Goal: Task Accomplishment & Management: Complete application form

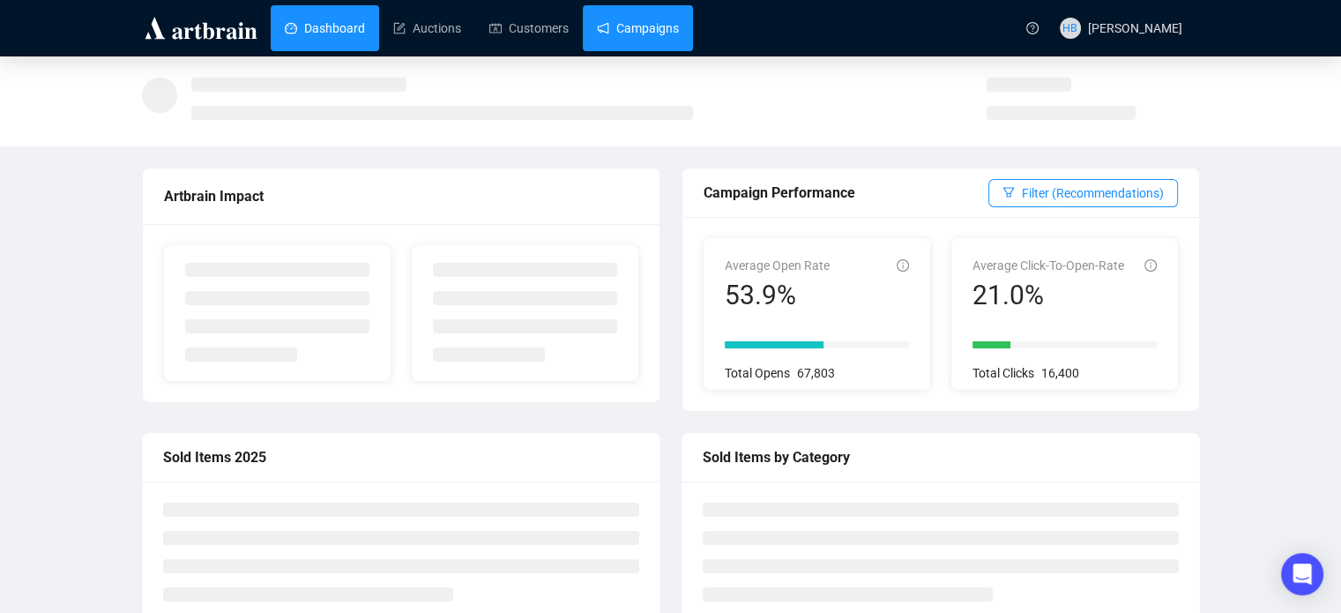
click at [621, 26] on link "Campaigns" at bounding box center [638, 28] width 82 height 46
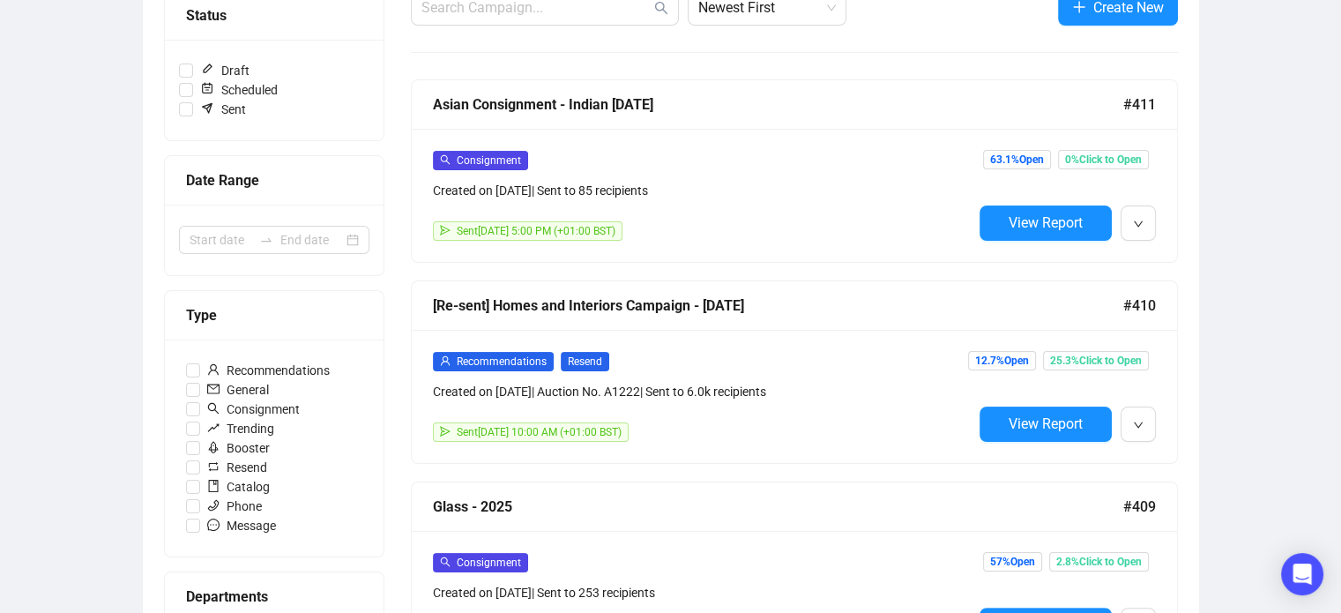
scroll to position [240, 0]
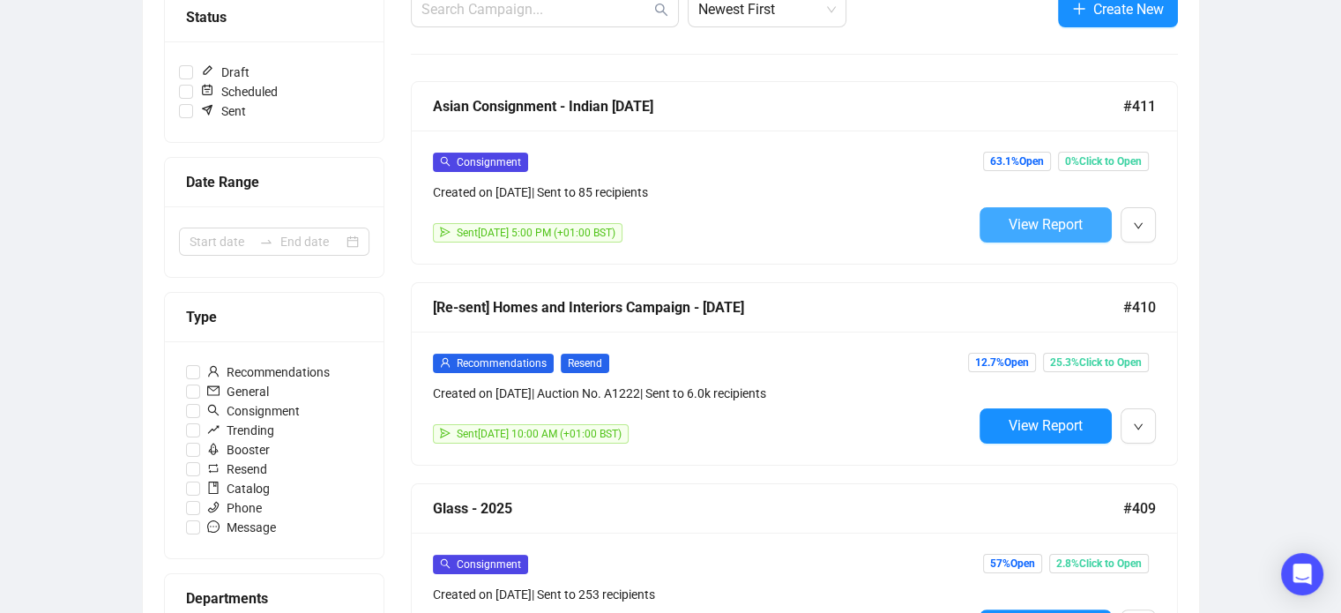
click at [1063, 216] on span "View Report" at bounding box center [1046, 224] width 74 height 17
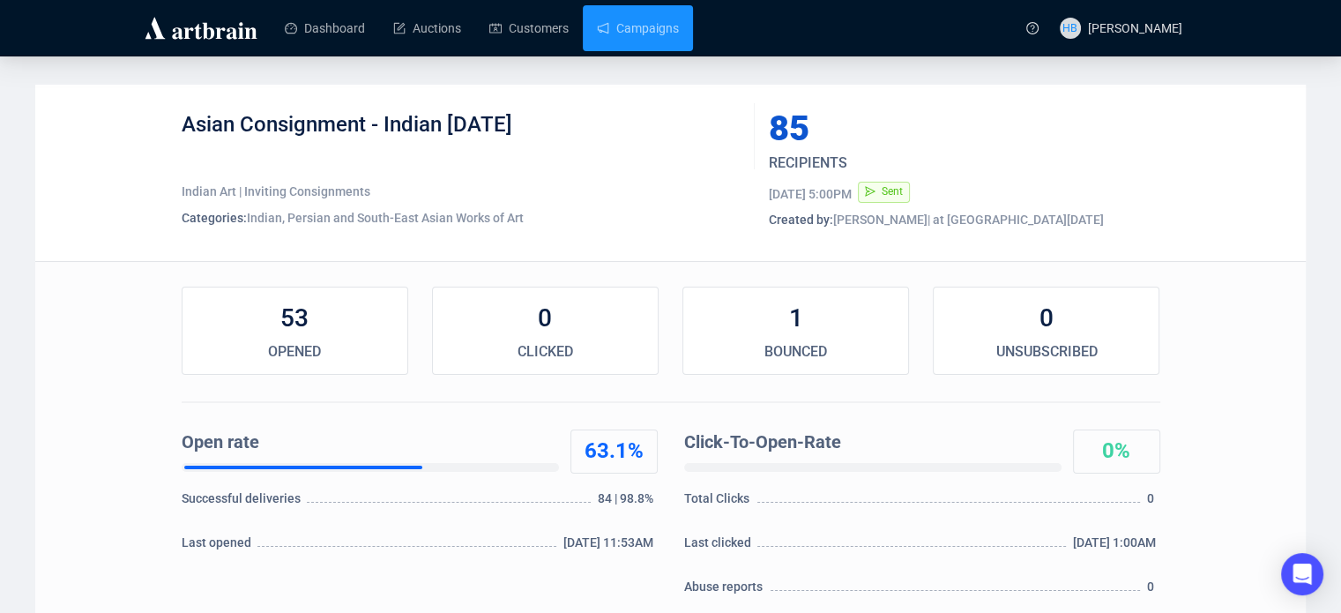
scroll to position [41, 0]
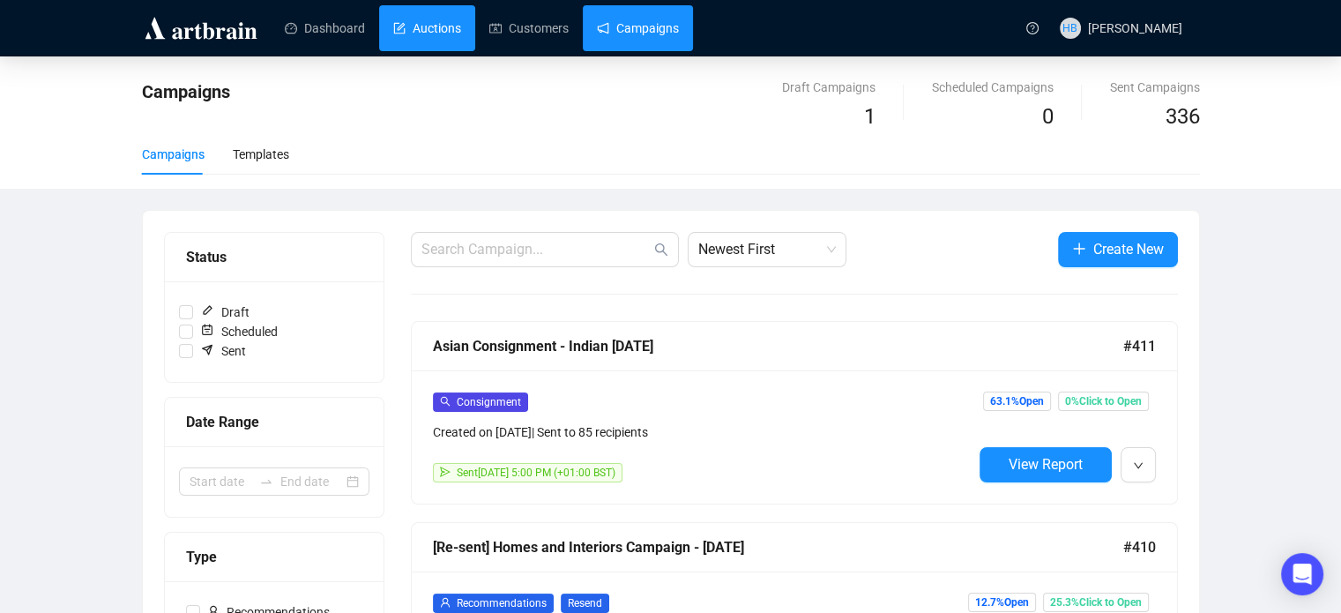
click at [443, 33] on link "Auctions" at bounding box center [427, 28] width 68 height 46
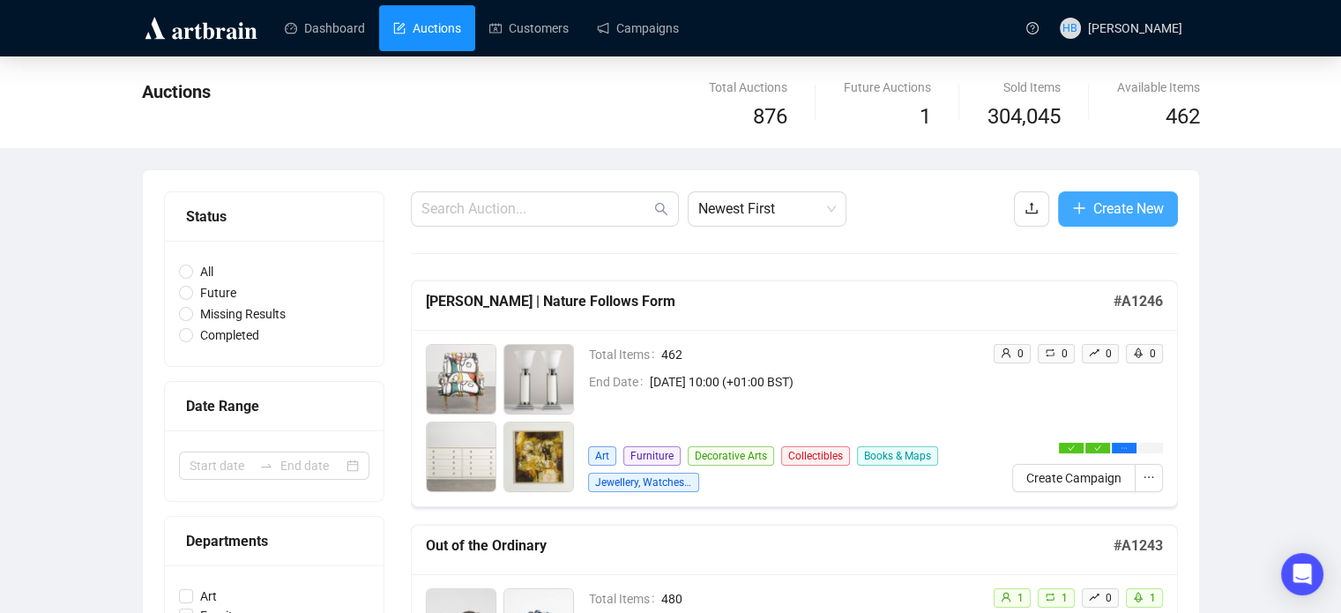
click at [1136, 210] on span "Create New" at bounding box center [1129, 209] width 71 height 22
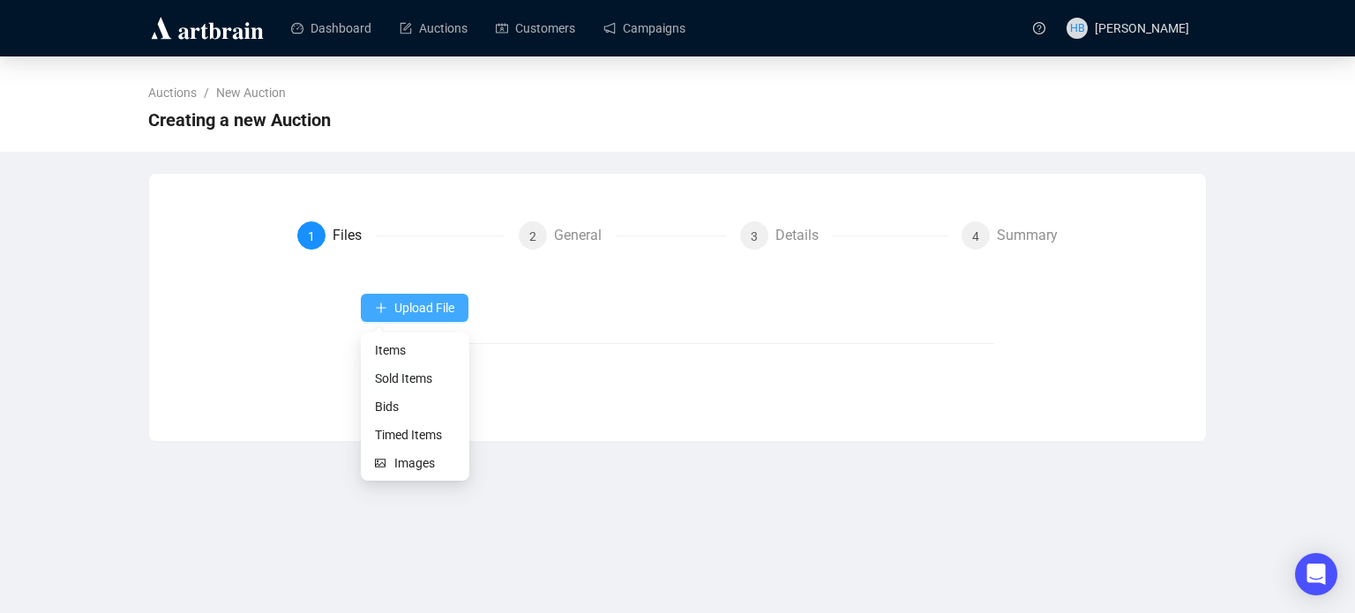
click at [458, 299] on button "Upload File" at bounding box center [415, 308] width 108 height 28
click at [423, 355] on span "Items" at bounding box center [415, 349] width 80 height 19
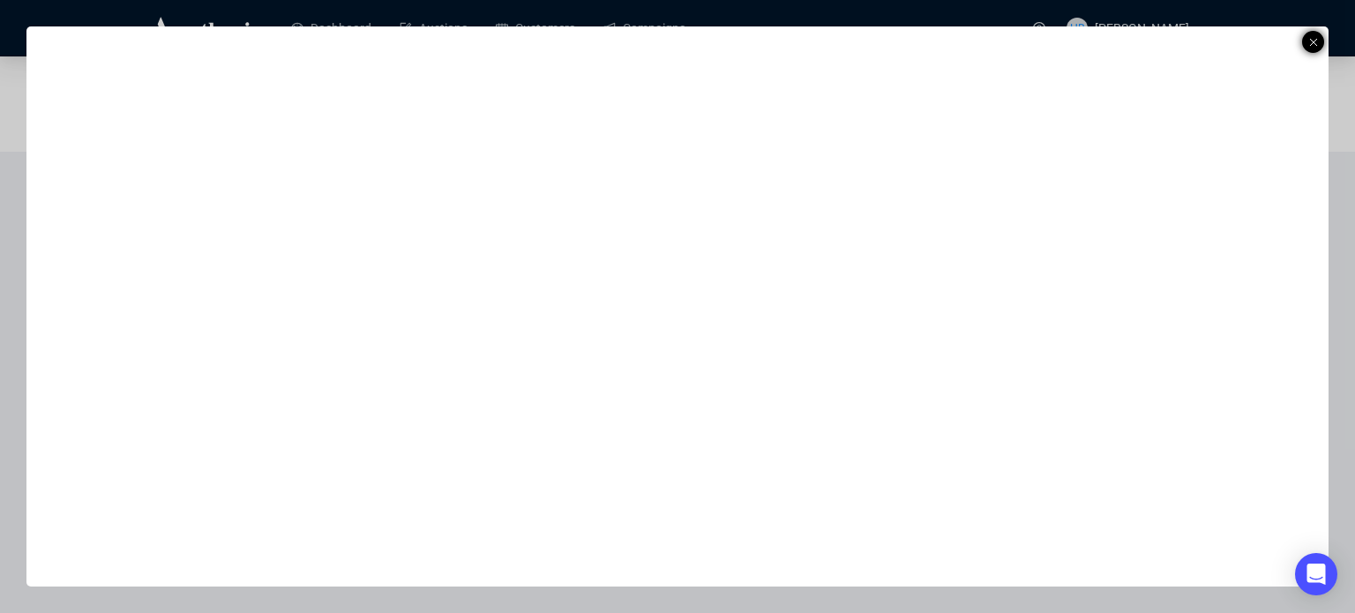
click at [1311, 45] on icon at bounding box center [1313, 42] width 9 height 21
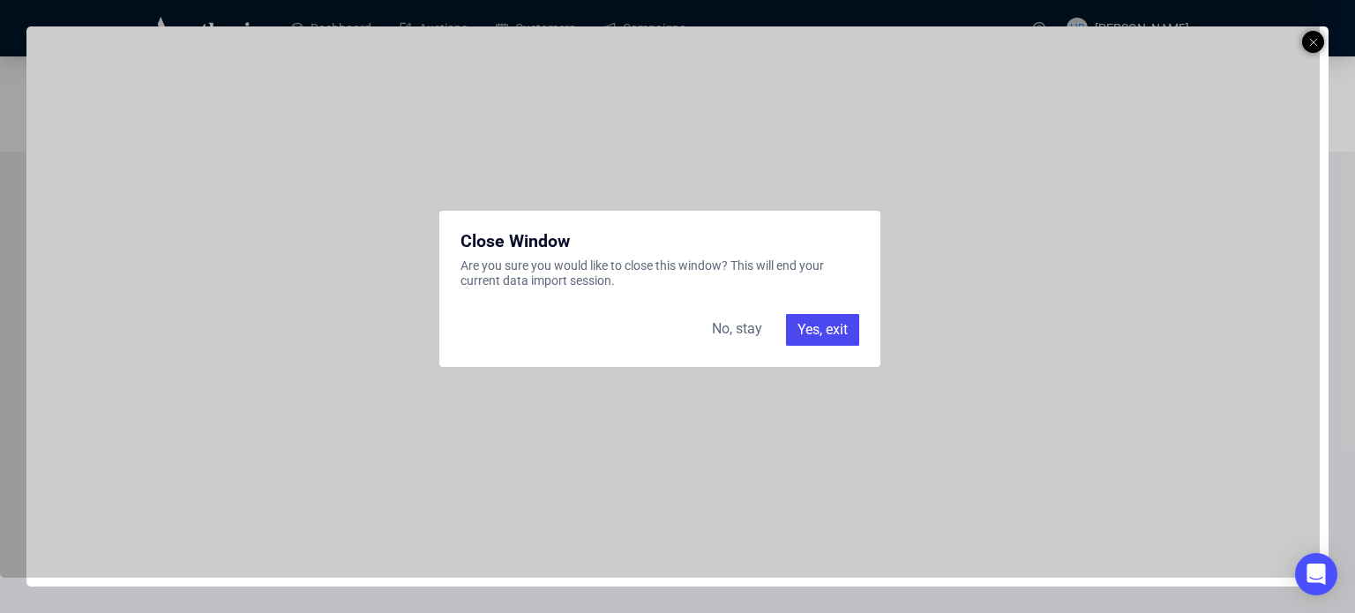
click at [837, 332] on div "Yes, exit" at bounding box center [822, 330] width 73 height 32
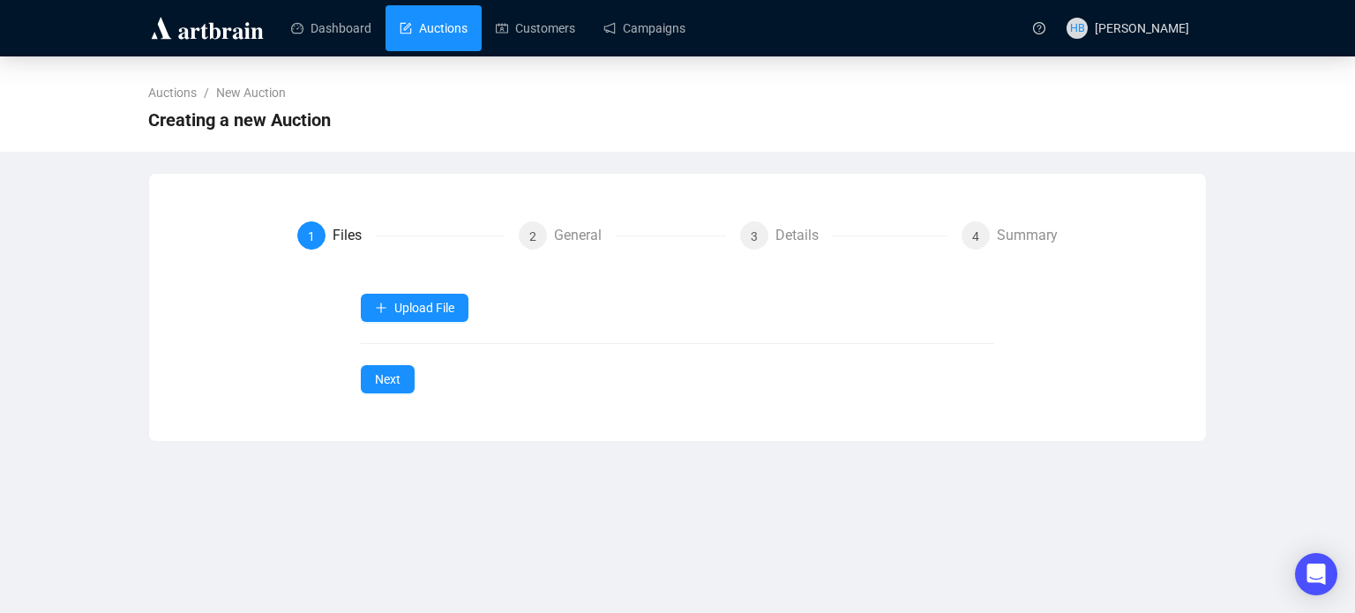
click at [425, 21] on link "Auctions" at bounding box center [433, 28] width 68 height 46
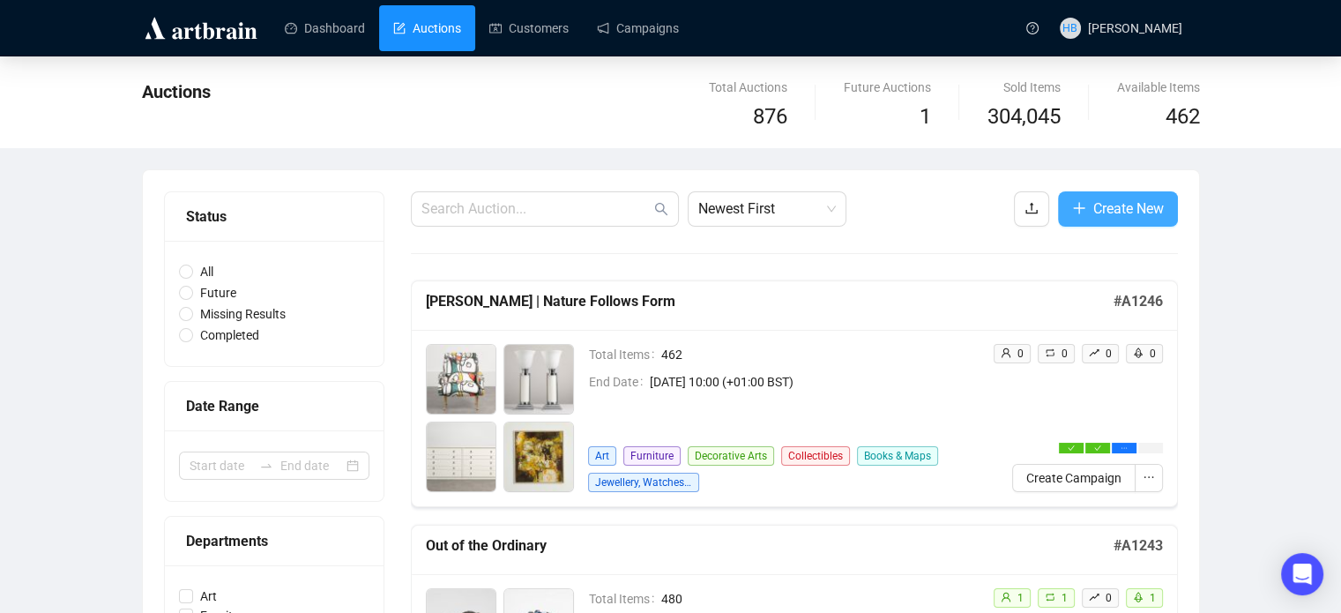
click at [1136, 211] on span "Create New" at bounding box center [1129, 209] width 71 height 22
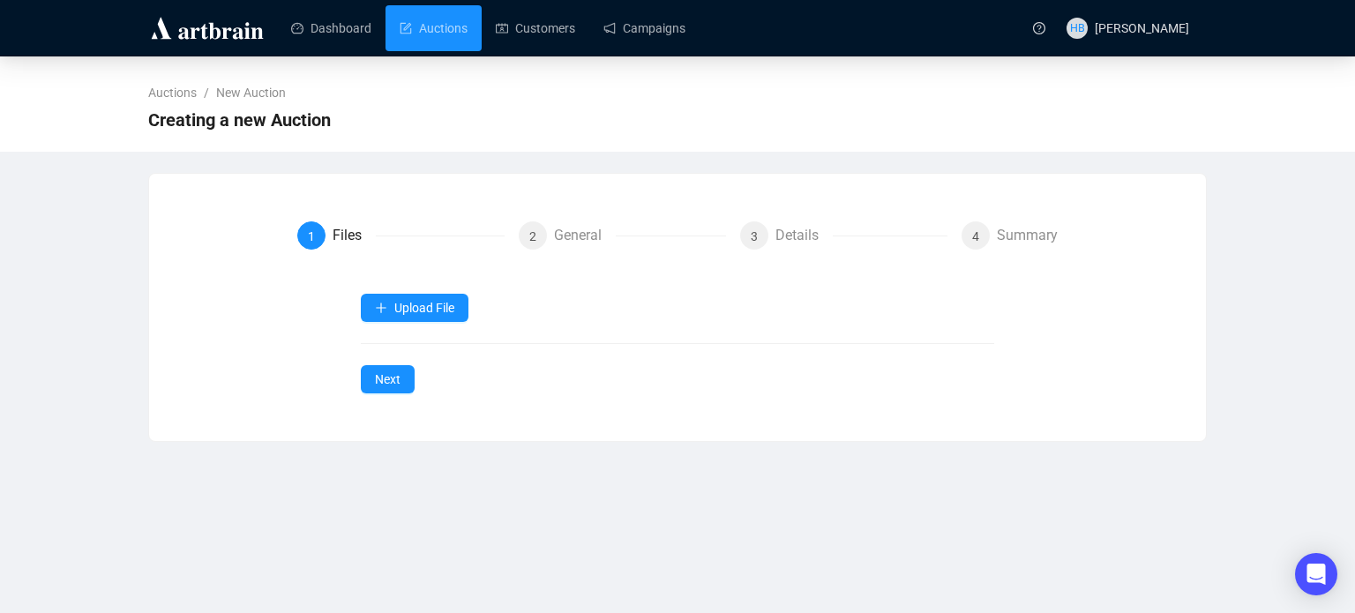
click at [423, 332] on div "Upload File Next" at bounding box center [678, 344] width 634 height 100
click at [397, 308] on span "Upload File" at bounding box center [424, 308] width 60 height 14
click at [414, 351] on span "Items" at bounding box center [415, 349] width 80 height 19
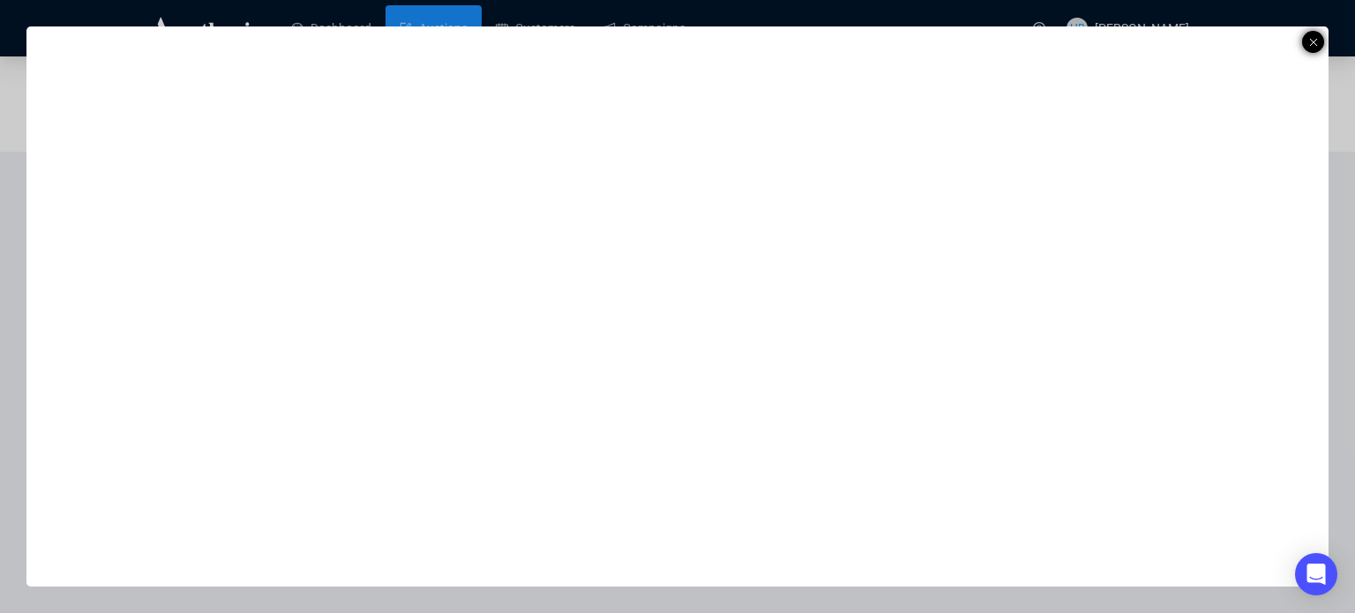
click at [1318, 36] on div at bounding box center [1313, 42] width 22 height 22
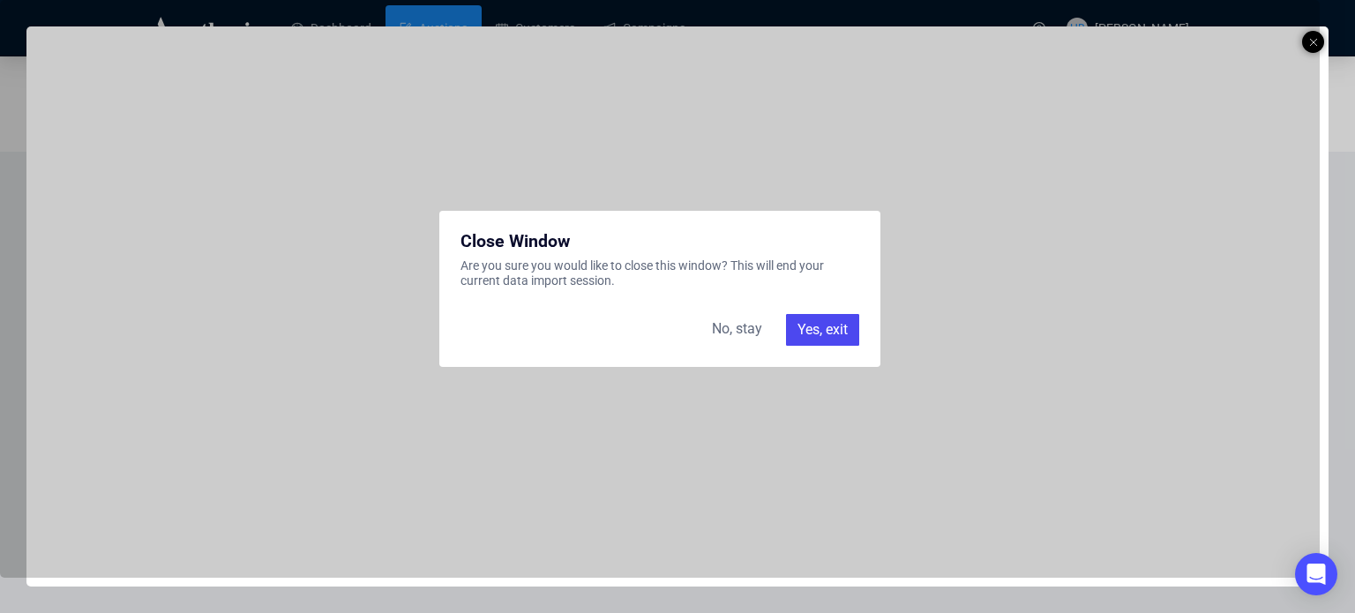
click at [743, 329] on div "No, stay" at bounding box center [736, 330] width 71 height 32
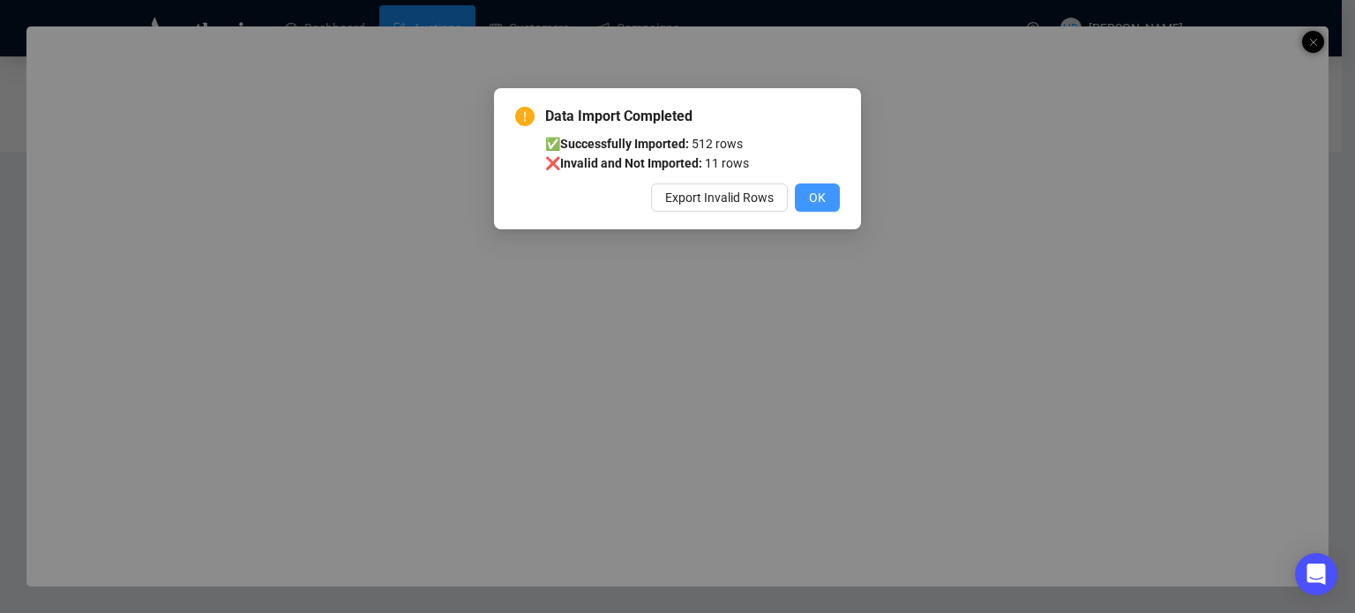
click at [816, 192] on span "OK" at bounding box center [817, 197] width 17 height 19
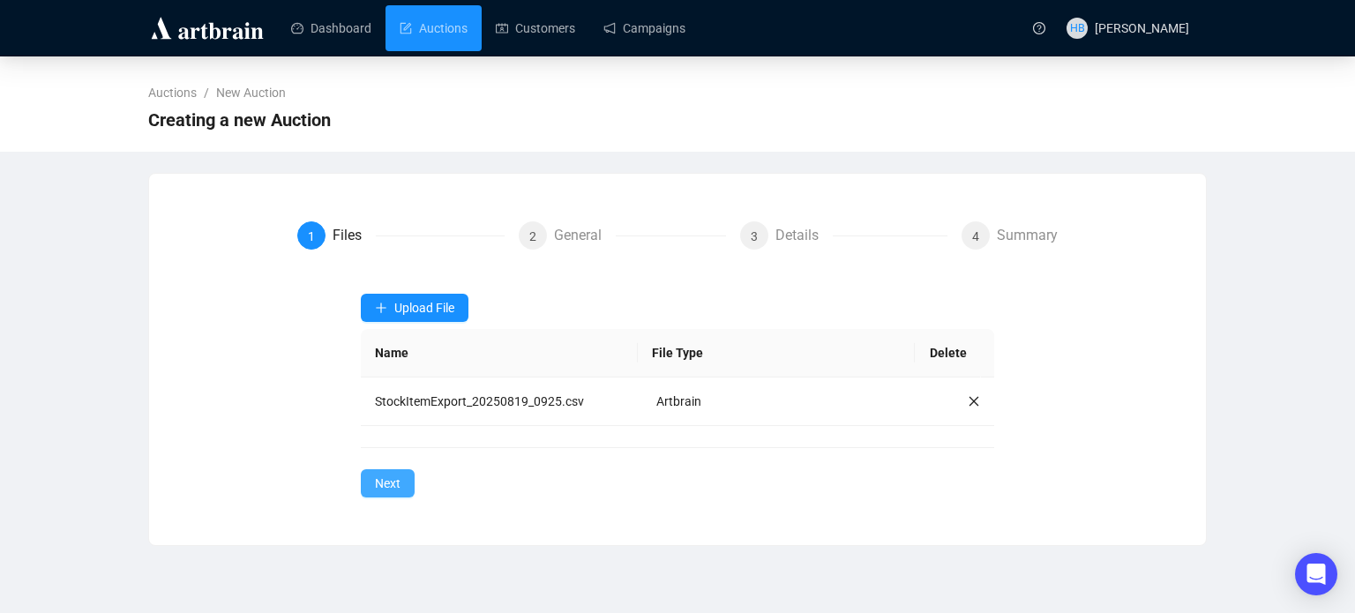
click at [395, 480] on span "Next" at bounding box center [388, 483] width 26 height 19
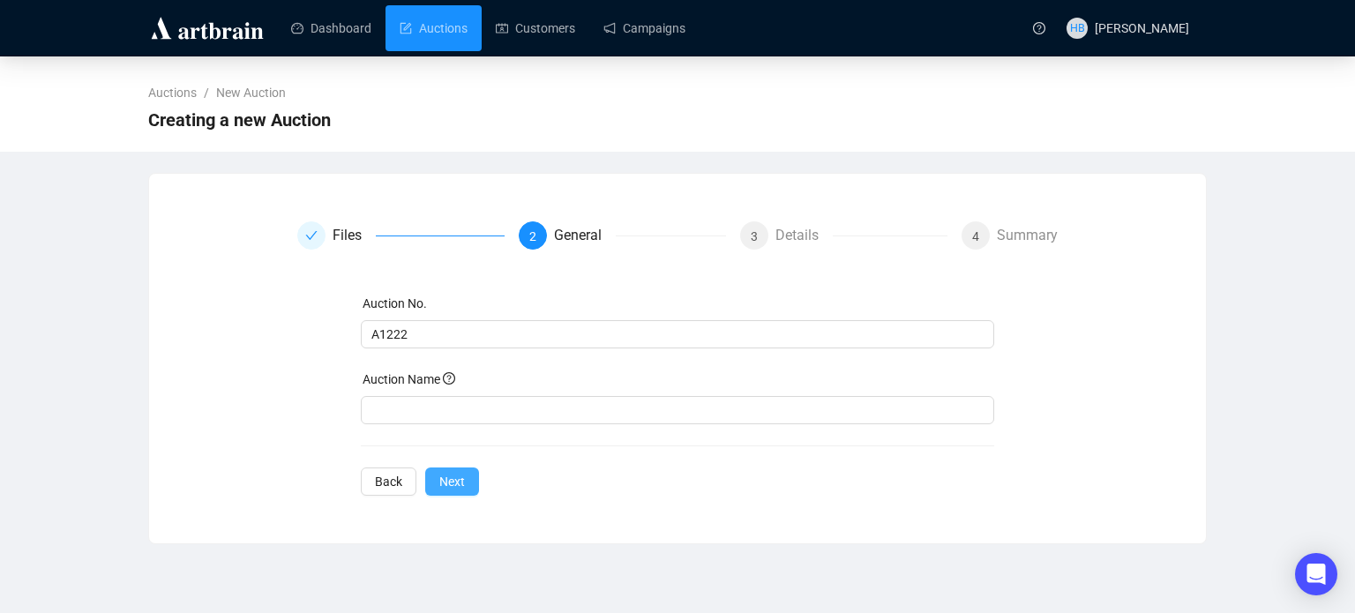
click at [434, 479] on button "Next" at bounding box center [452, 481] width 54 height 28
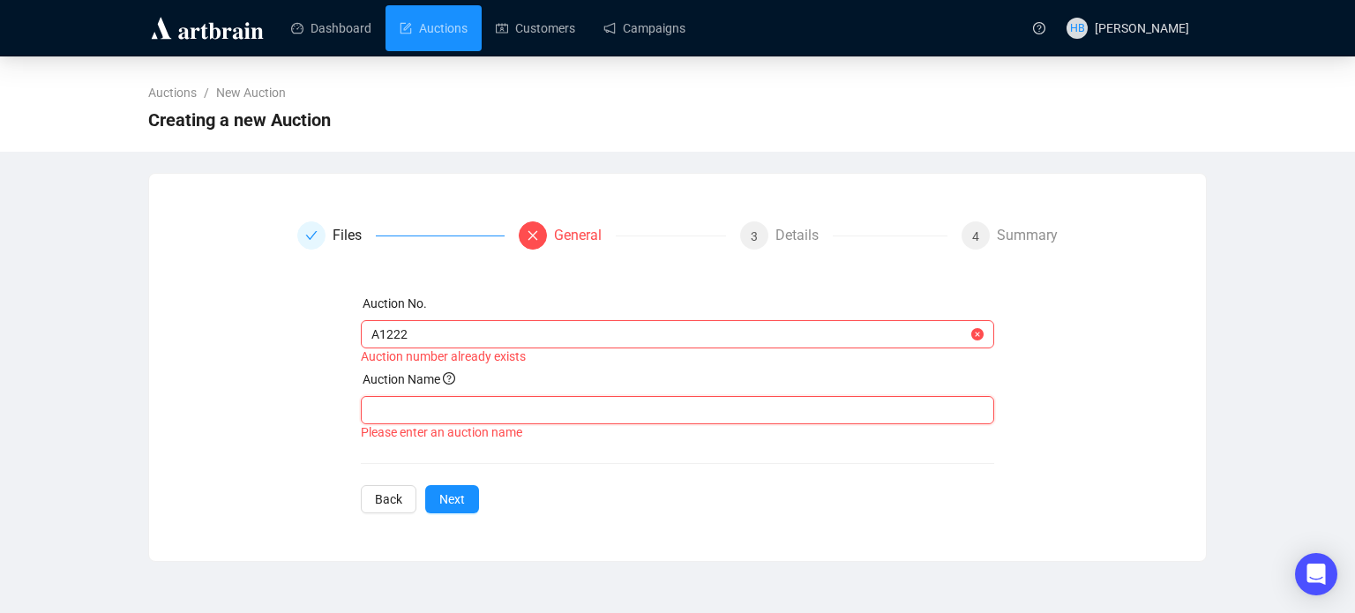
click at [468, 407] on input "text" at bounding box center [678, 410] width 634 height 28
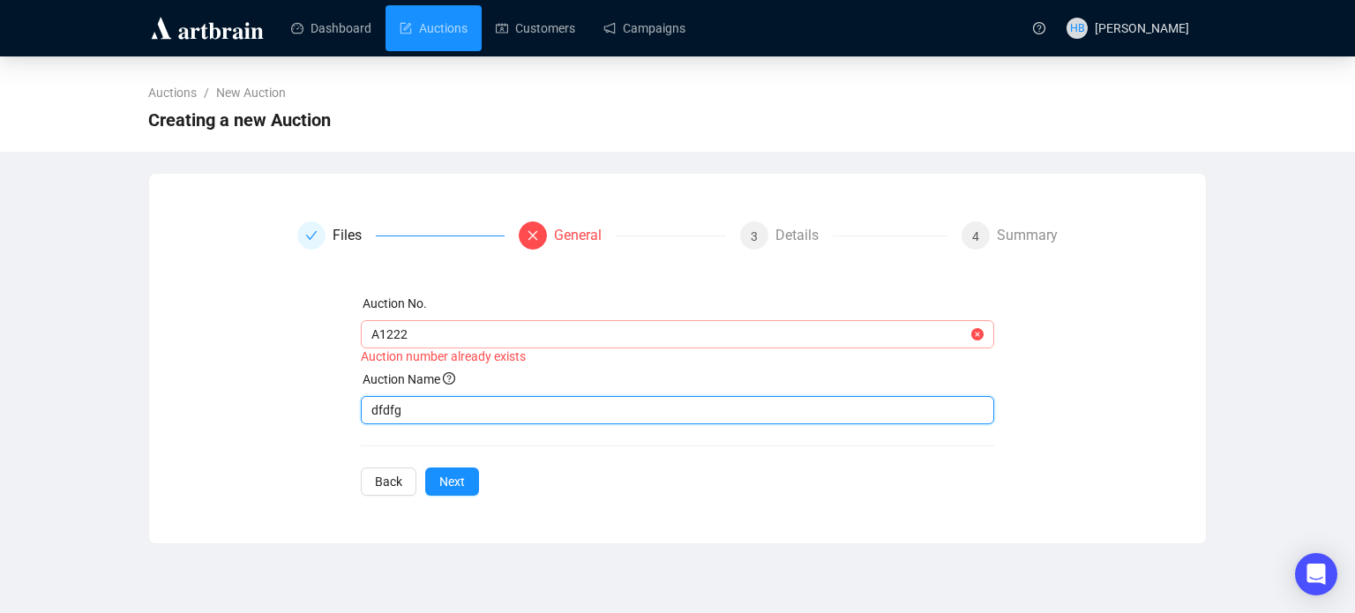
type input "dfdfg"
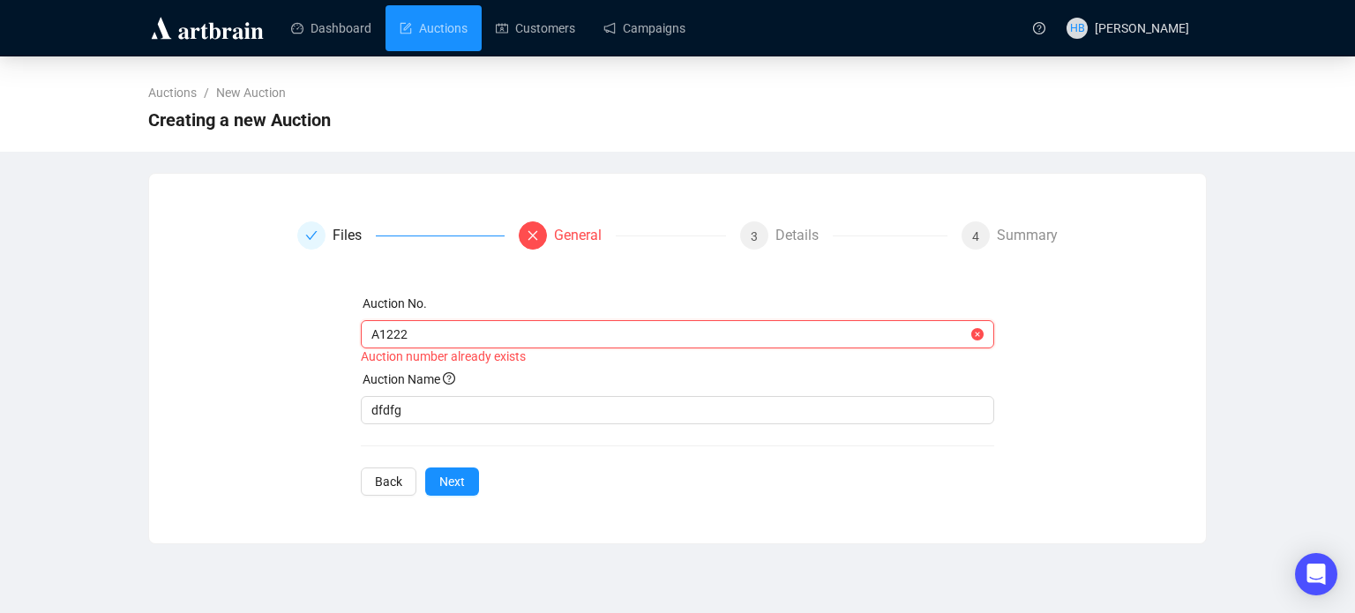
click at [416, 334] on input "A1222" at bounding box center [669, 334] width 597 height 19
type input "A12223"
click at [448, 486] on div "Files General 3 Details 4 Summary Auction No. A12223 Auction number already exi…" at bounding box center [677, 358] width 1057 height 317
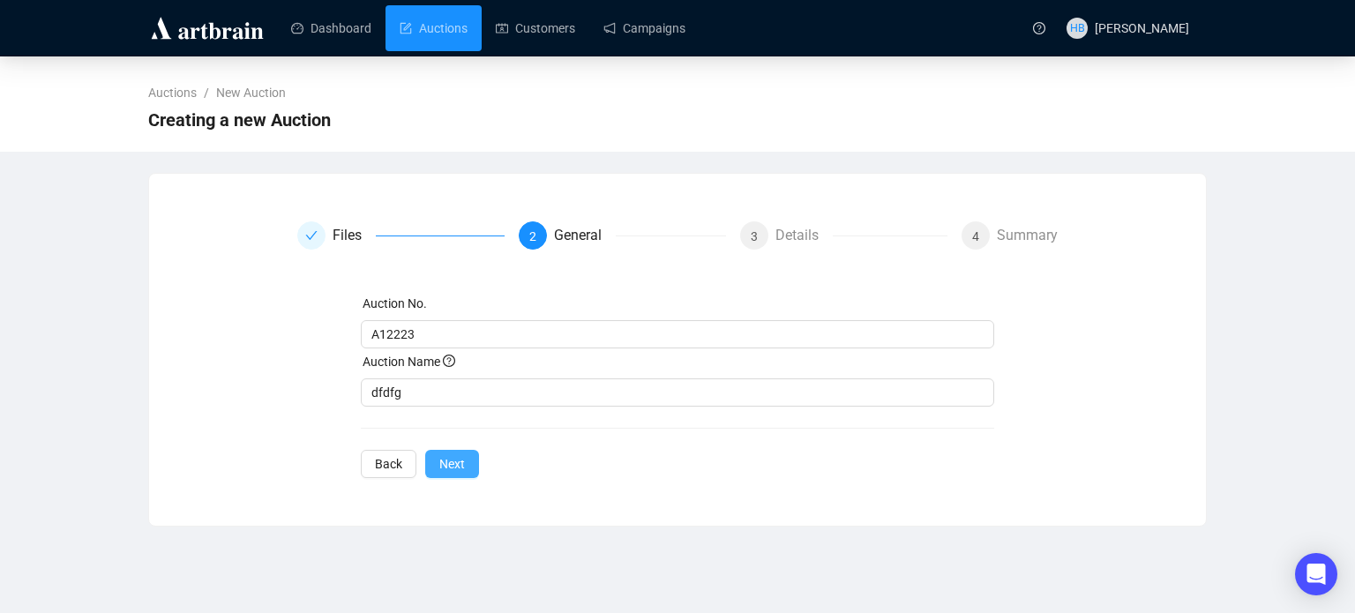
click at [464, 450] on button "Next" at bounding box center [452, 464] width 54 height 28
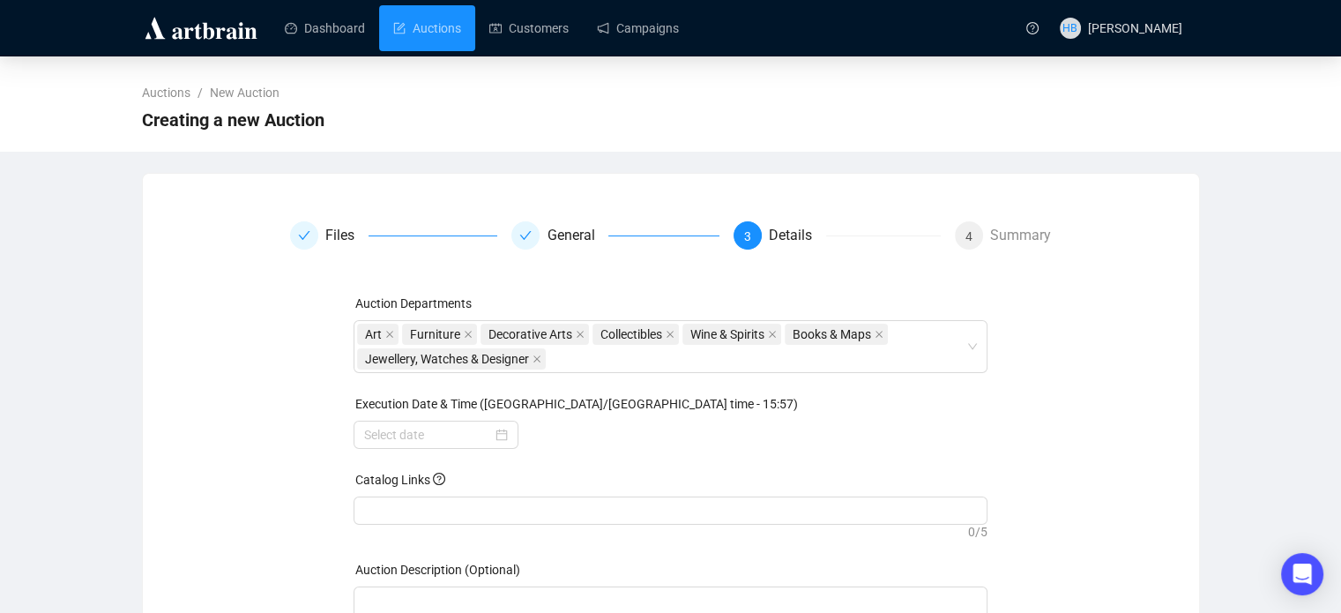
scroll to position [141, 0]
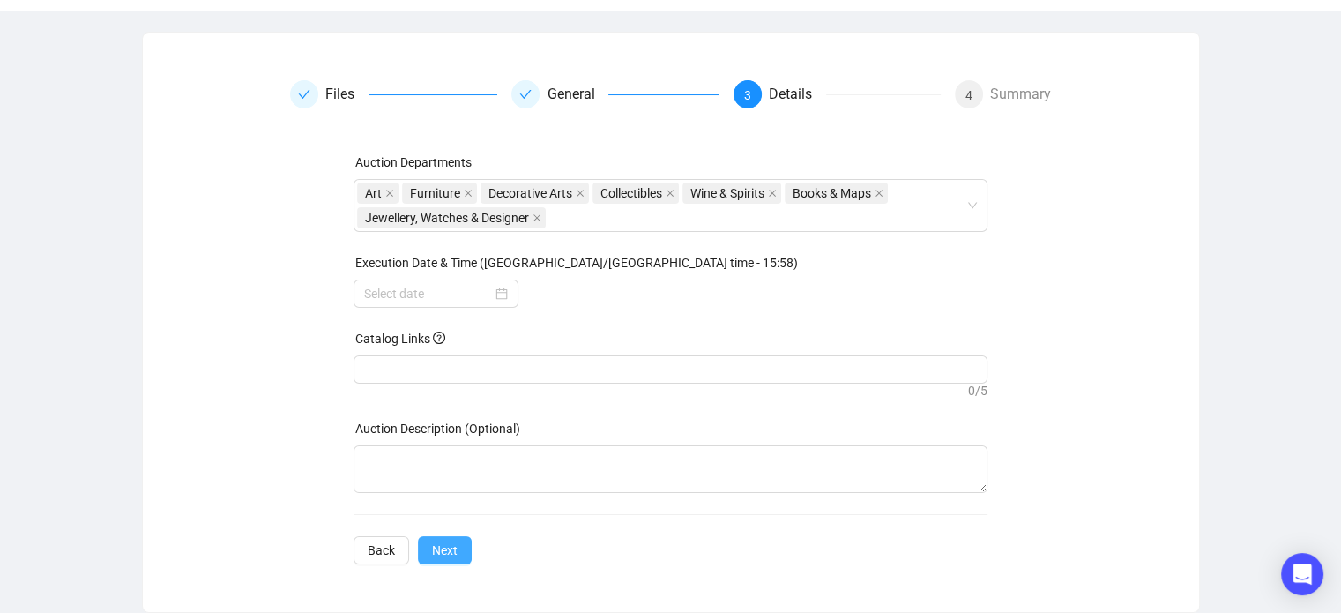
click at [437, 551] on span "Next" at bounding box center [445, 550] width 26 height 19
click at [502, 280] on div at bounding box center [436, 294] width 165 height 28
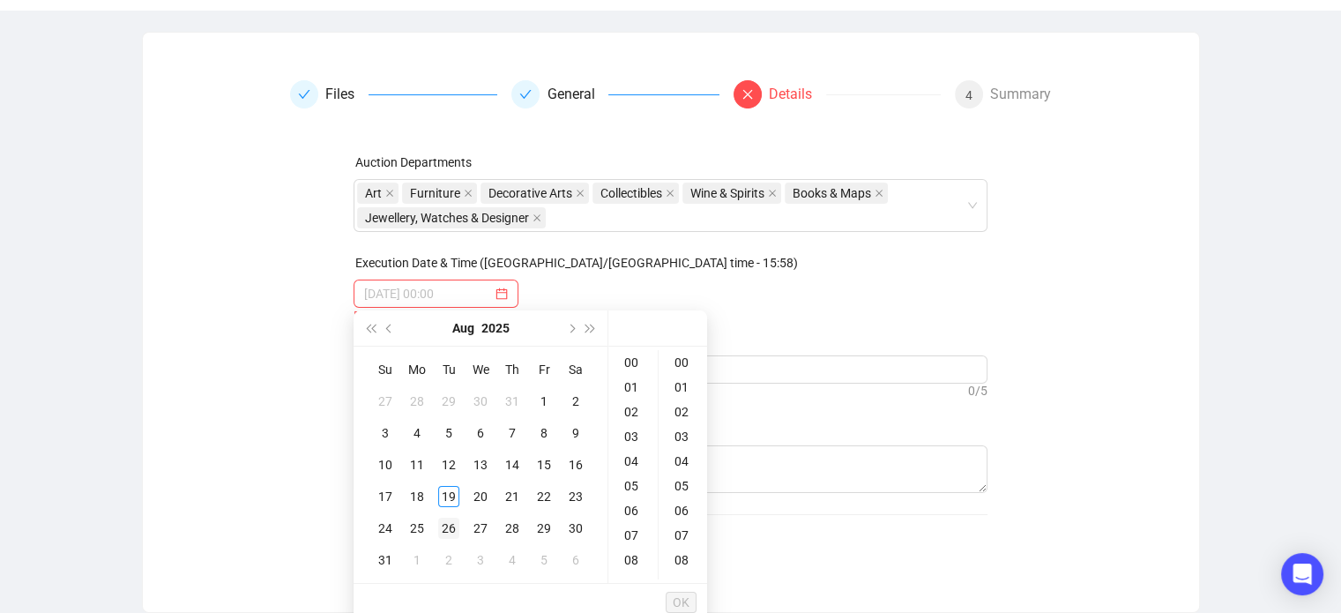
click at [459, 520] on div "26" at bounding box center [448, 528] width 21 height 21
click at [642, 436] on div "03" at bounding box center [633, 436] width 42 height 25
click at [638, 528] on div "10" at bounding box center [633, 535] width 42 height 25
type input "[DATE] 10:00"
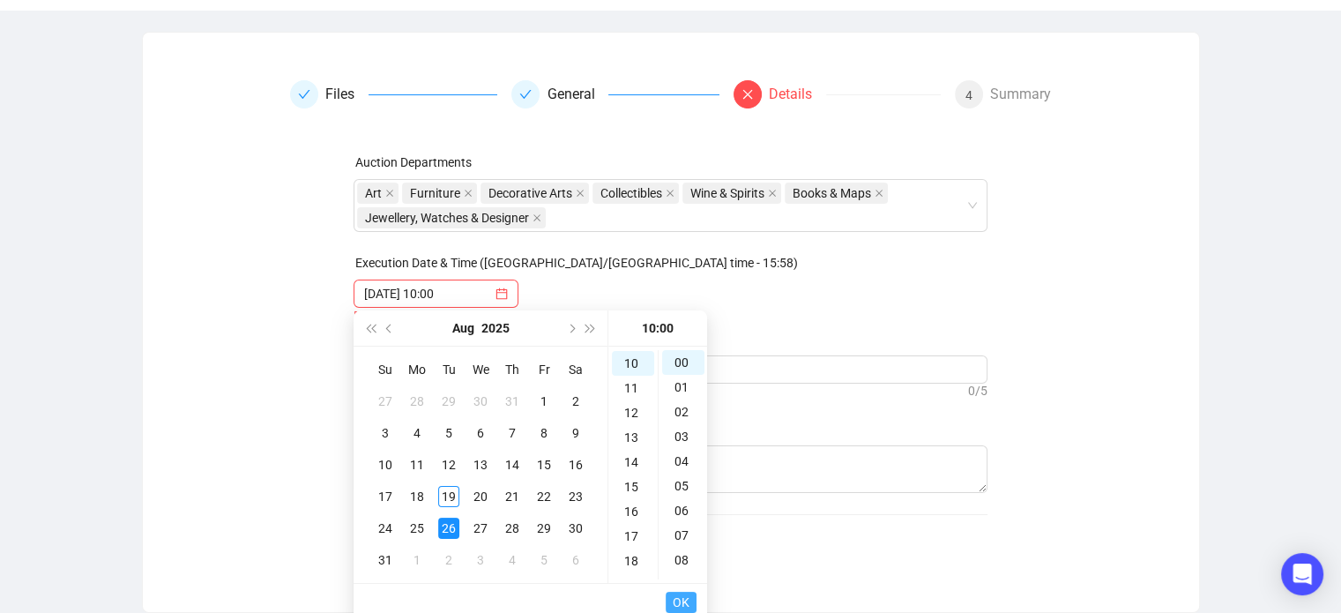
scroll to position [247, 0]
click at [683, 592] on span "OK" at bounding box center [681, 603] width 17 height 34
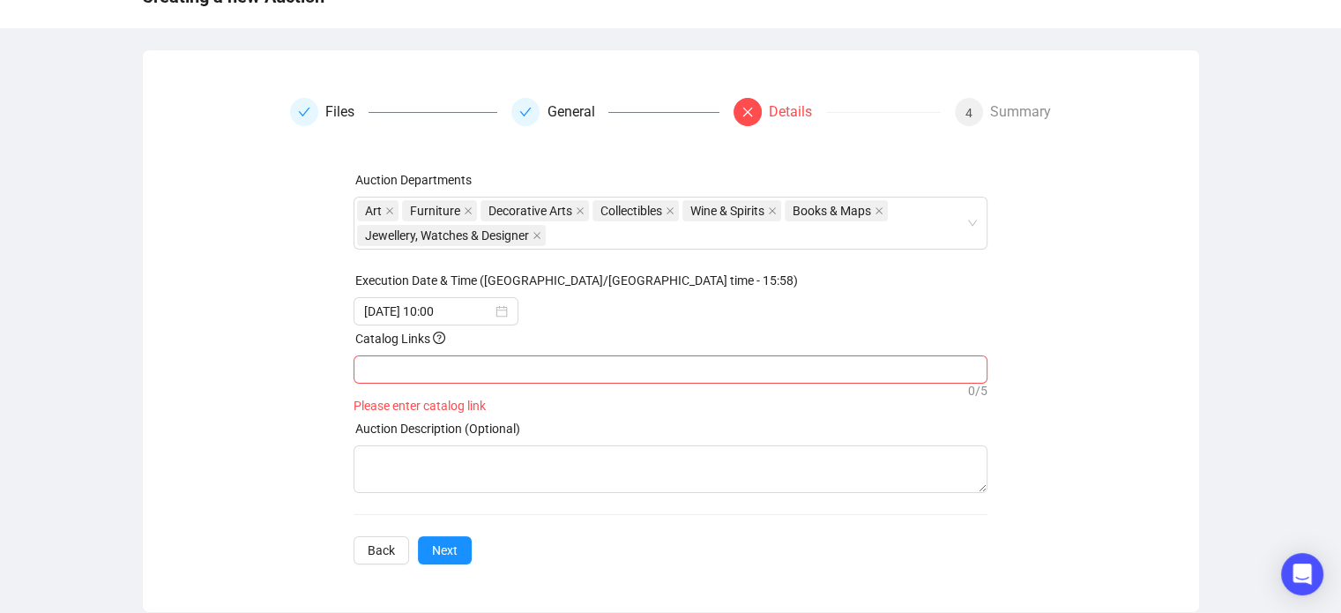
scroll to position [123, 0]
click at [446, 546] on span "Next" at bounding box center [445, 550] width 26 height 19
click at [473, 369] on div at bounding box center [670, 369] width 627 height 25
type input "[DOMAIN_NAME]"
click at [441, 556] on span "Next" at bounding box center [445, 550] width 26 height 19
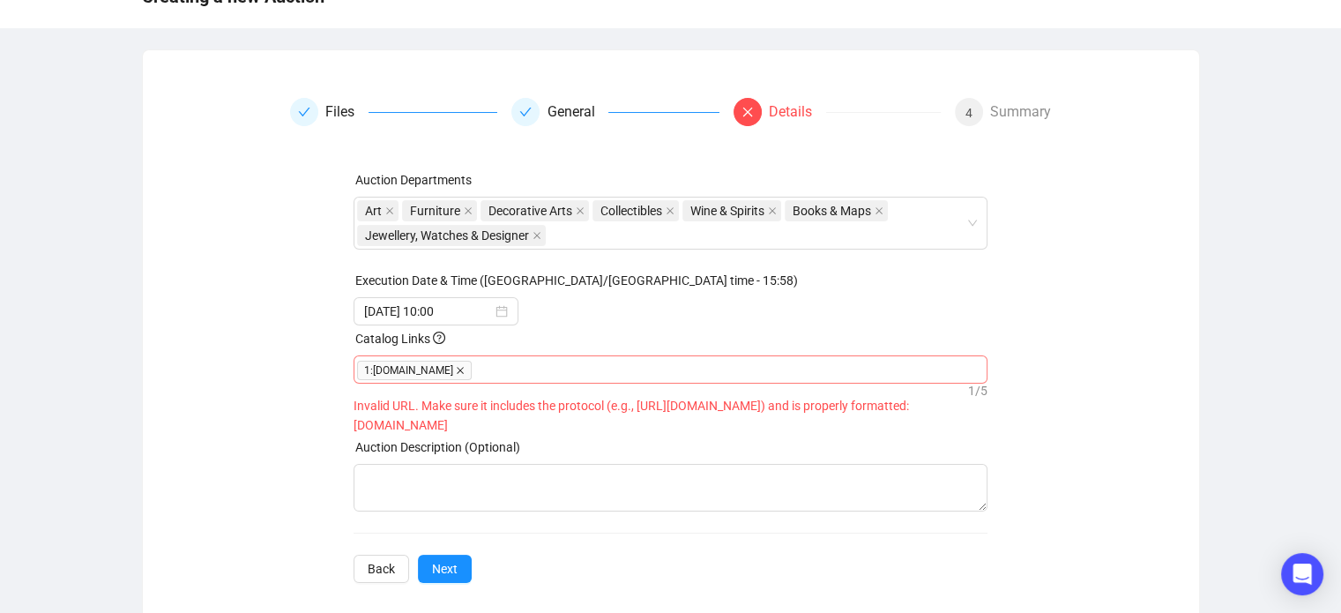
click at [457, 367] on icon "close" at bounding box center [460, 370] width 7 height 7
click at [434, 366] on div at bounding box center [670, 369] width 627 height 25
paste input "[URL][DOMAIN_NAME]"
type input "[URL][DOMAIN_NAME]"
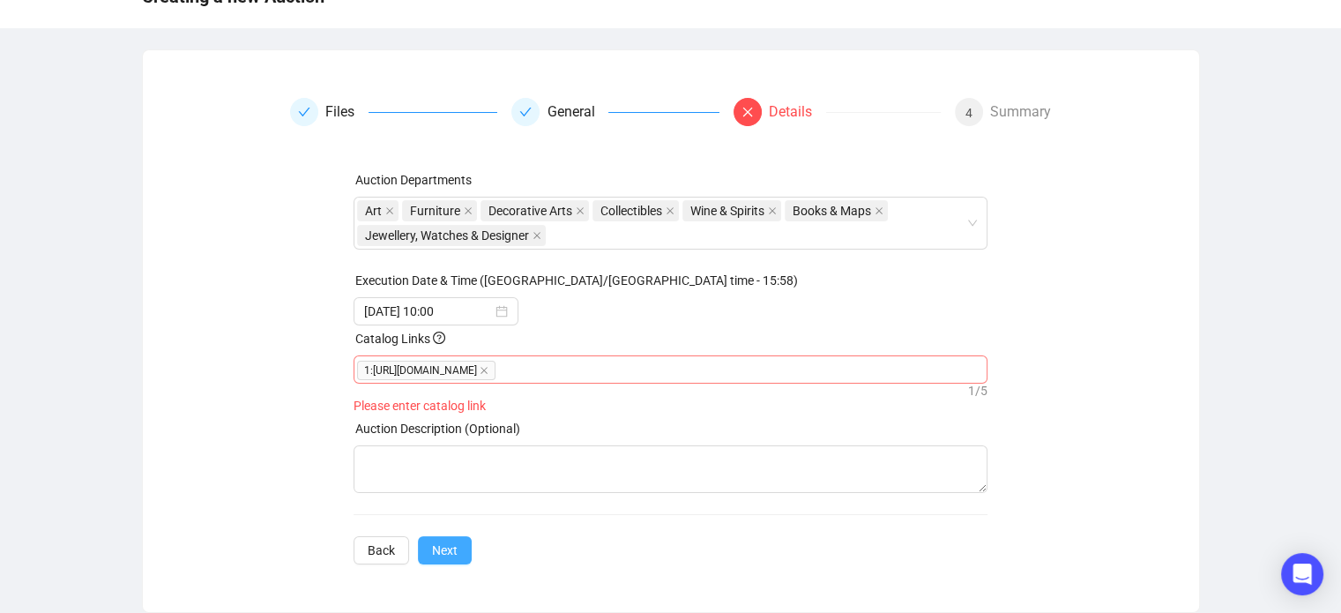
click at [457, 546] on button "Next" at bounding box center [445, 550] width 54 height 28
click at [496, 376] on span "1 : [URL][DOMAIN_NAME]" at bounding box center [426, 370] width 138 height 19
click at [496, 366] on span "1 : [URL][DOMAIN_NAME]" at bounding box center [426, 370] width 138 height 19
click at [496, 372] on span "1 : [URL][DOMAIN_NAME]" at bounding box center [426, 370] width 138 height 19
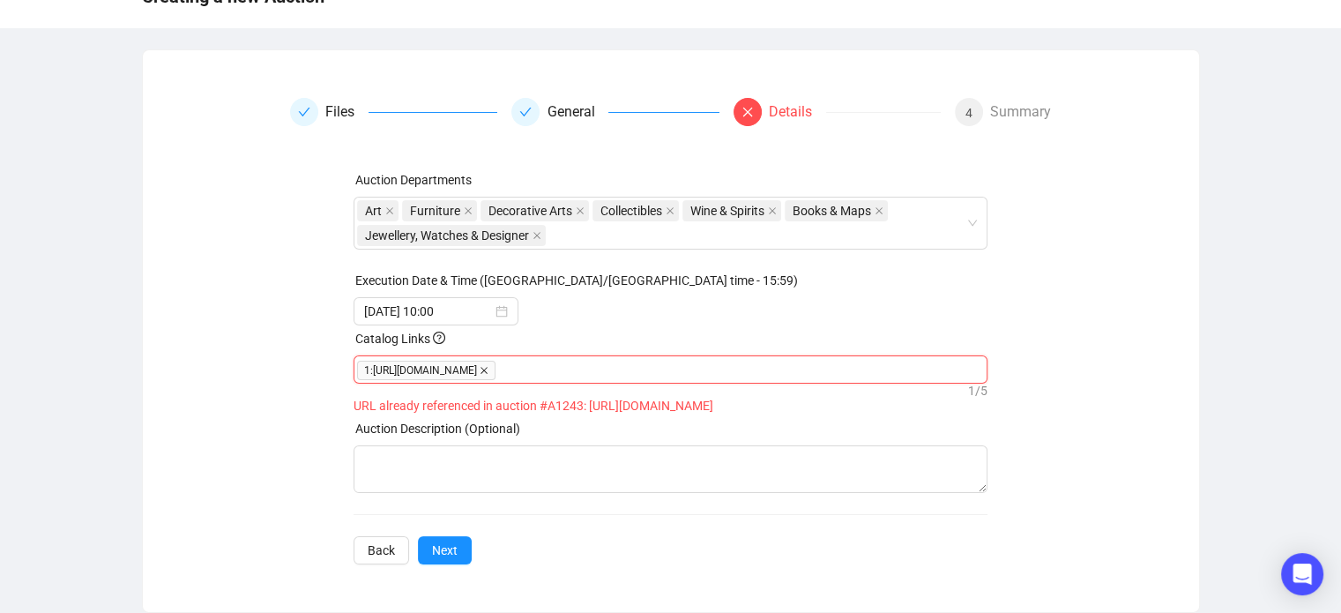
click at [489, 370] on icon "close" at bounding box center [484, 370] width 9 height 9
click at [758, 370] on div at bounding box center [670, 369] width 627 height 25
paste input "[URL][DOMAIN_NAME]"
click at [758, 370] on input "[URL][DOMAIN_NAME]" at bounding box center [585, 369] width 442 height 21
click at [816, 370] on div "[URL][DOMAIN_NAME] [URL][DOMAIN_NAME]" at bounding box center [670, 369] width 627 height 25
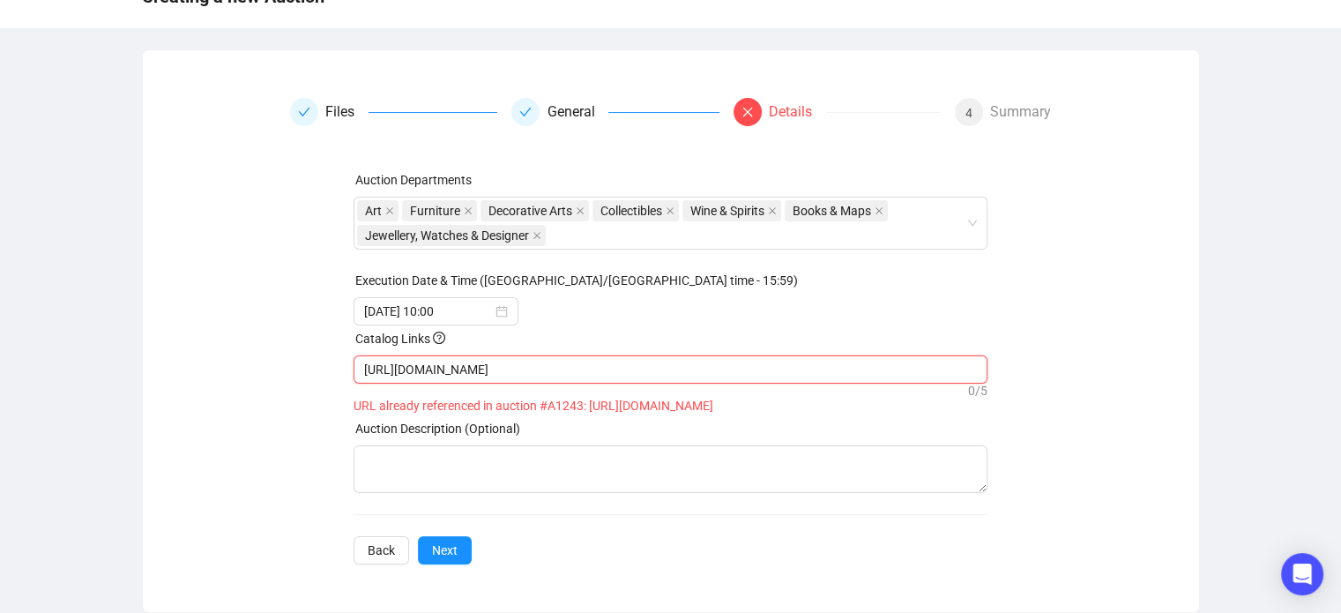
click at [809, 369] on div "[URL][DOMAIN_NAME] [URL][DOMAIN_NAME]" at bounding box center [670, 369] width 627 height 25
click at [795, 368] on input "[URL][DOMAIN_NAME]" at bounding box center [585, 369] width 442 height 21
type input "[URL][DOMAIN_NAME]"
click at [443, 571] on div "Files General Details 4 Summary Auction Departments Art Furniture Decorative Ar…" at bounding box center [671, 331] width 1057 height 509
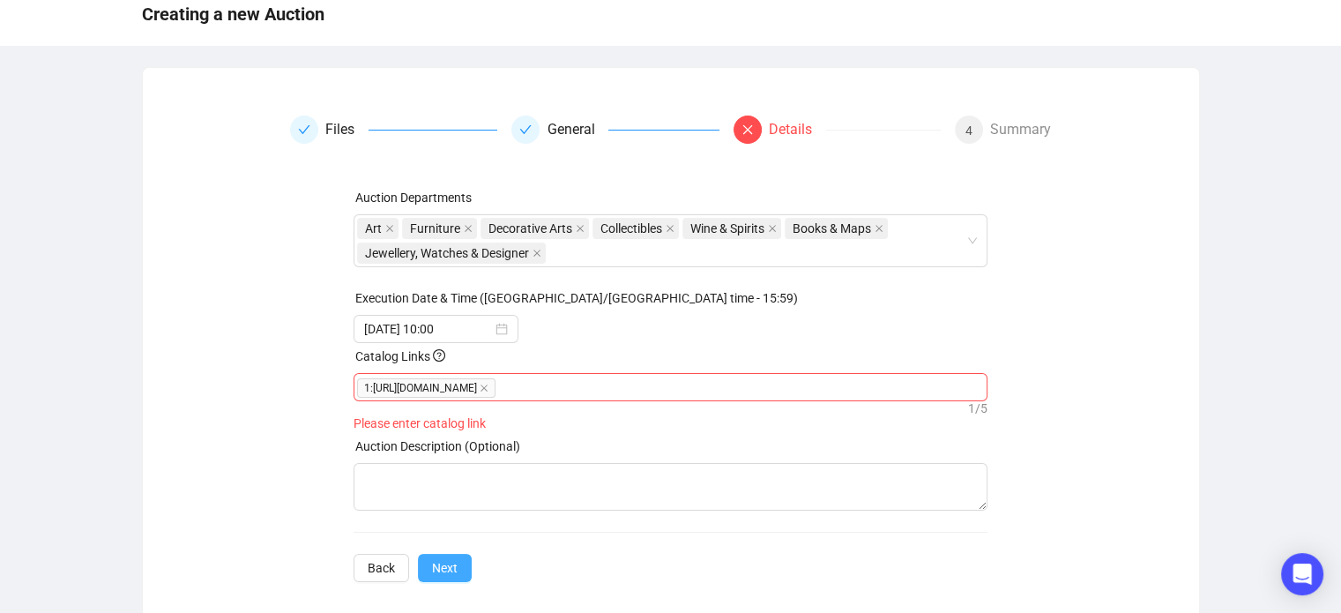
click at [443, 561] on button "Next" at bounding box center [445, 568] width 54 height 28
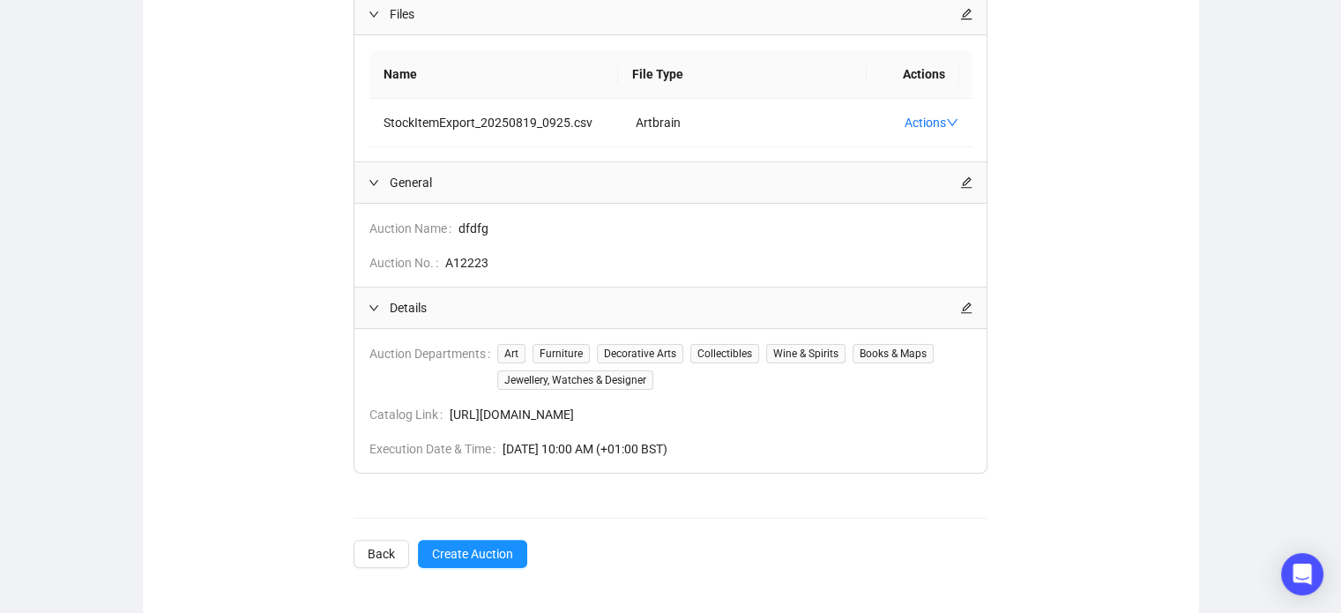
scroll to position [0, 0]
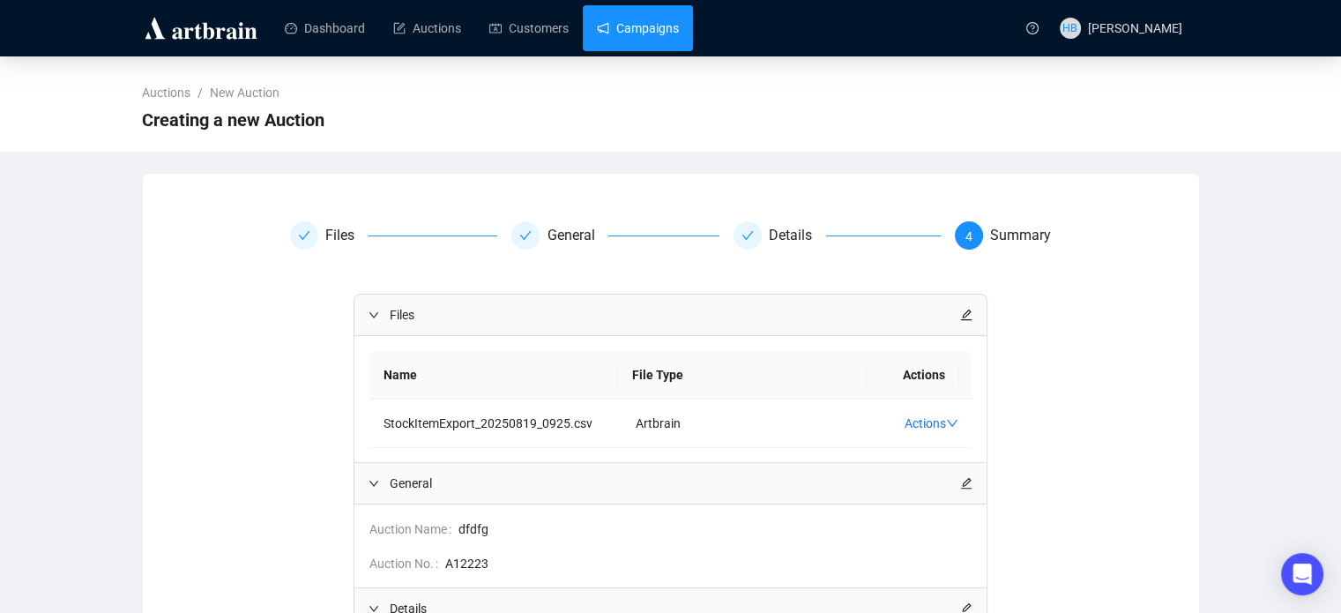
click at [631, 34] on link "Campaigns" at bounding box center [638, 28] width 82 height 46
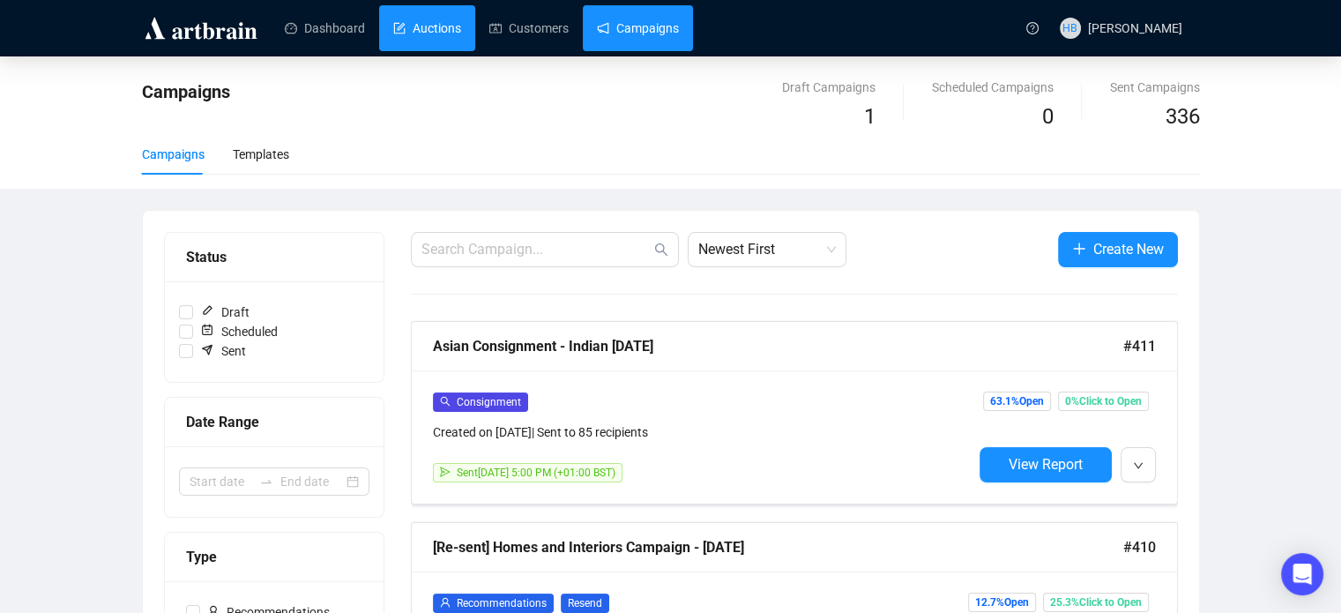
click at [431, 34] on link "Auctions" at bounding box center [427, 28] width 68 height 46
